Goal: Information Seeking & Learning: Learn about a topic

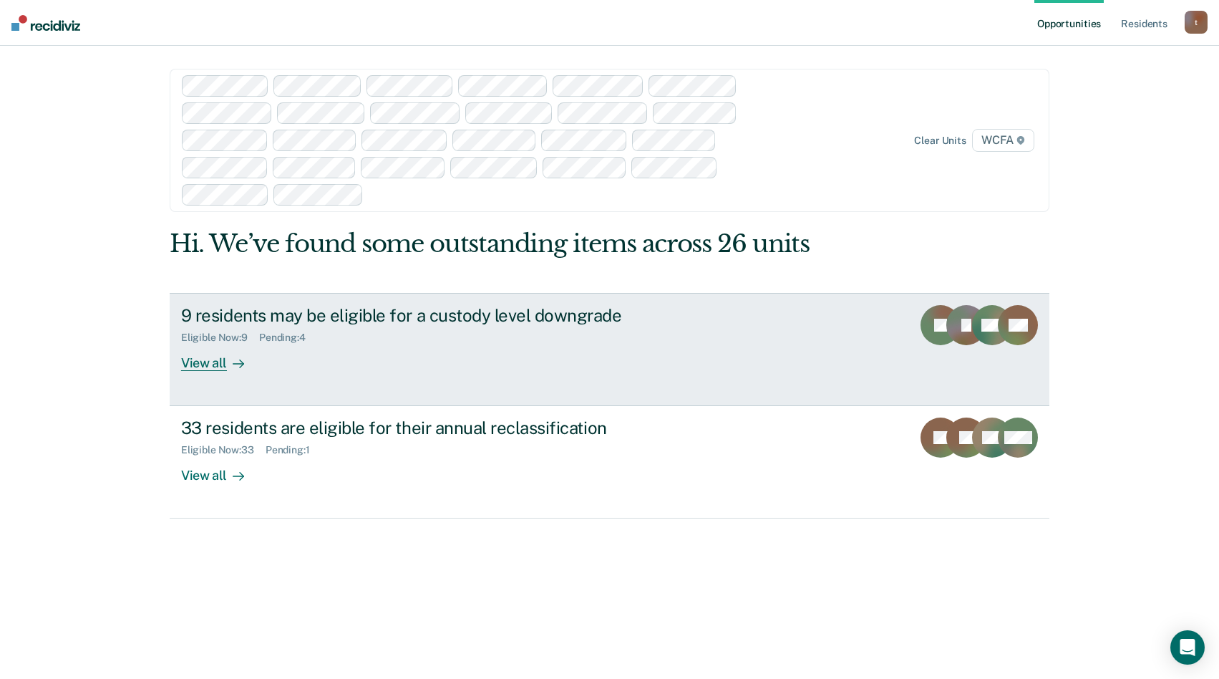
click at [198, 362] on div "View all" at bounding box center [221, 357] width 80 height 28
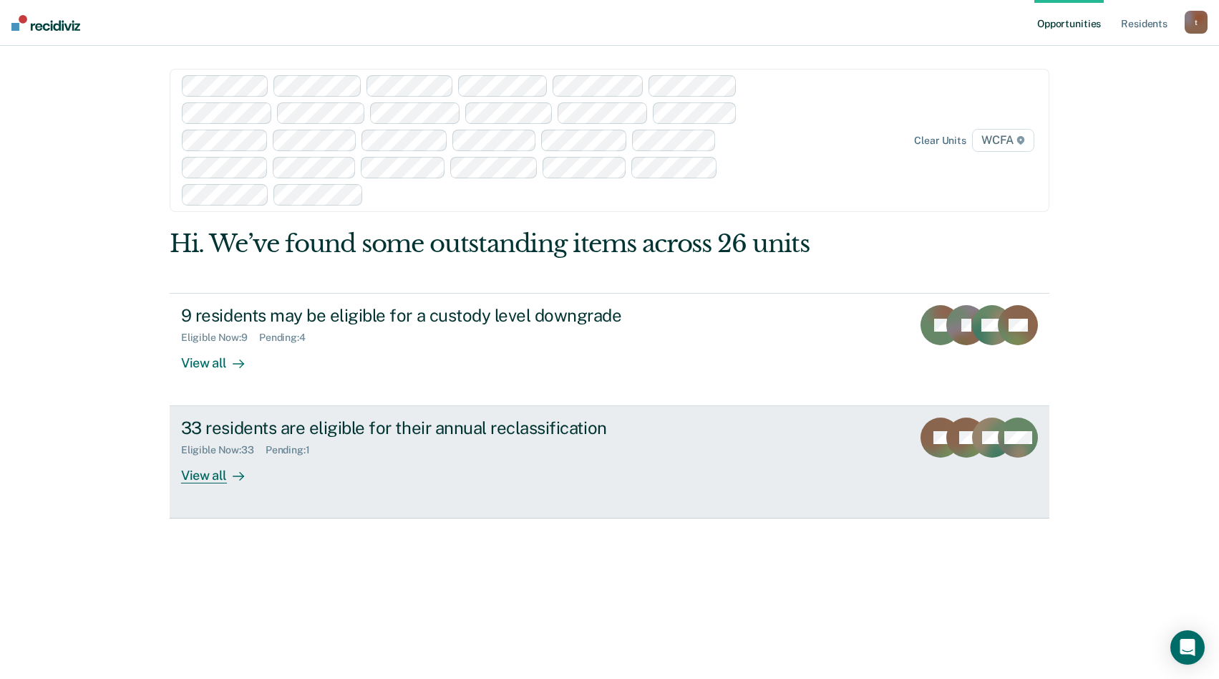
click at [203, 482] on div "View all" at bounding box center [221, 470] width 80 height 28
